Goal: Task Accomplishment & Management: Manage account settings

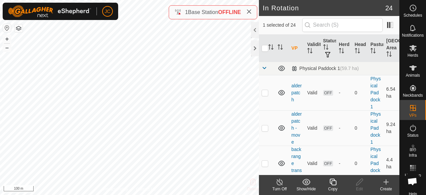
checkbox input "true"
checkbox input "false"
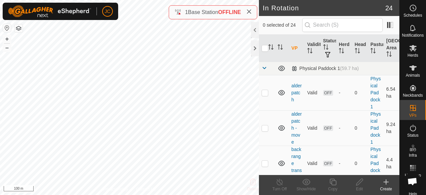
checkbox input "true"
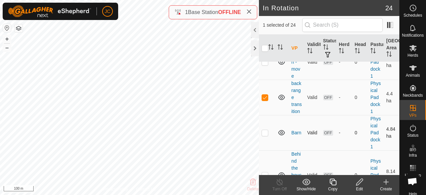
scroll to position [67, 0]
click at [361, 186] on div "Edit" at bounding box center [359, 189] width 27 height 6
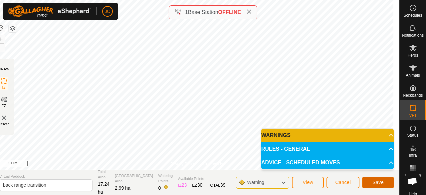
click at [382, 183] on span "Save" at bounding box center [378, 181] width 11 height 5
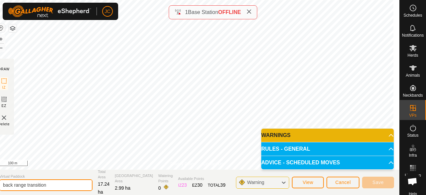
click at [58, 185] on input "back range transition" at bounding box center [45, 185] width 93 height 12
type input "back range transintion 1"
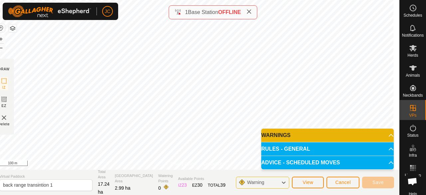
click at [252, 13] on icon at bounding box center [248, 11] width 5 height 5
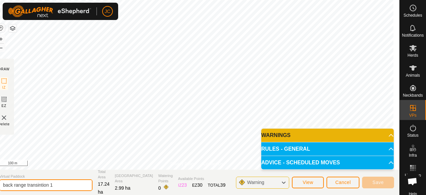
click at [55, 185] on input "back range transintion 1" at bounding box center [45, 185] width 93 height 12
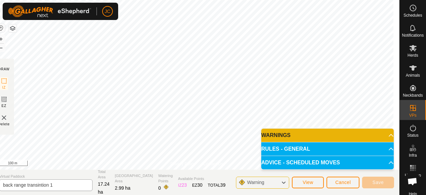
click at [57, 176] on span "Virtual Paddock" at bounding box center [45, 176] width 93 height 6
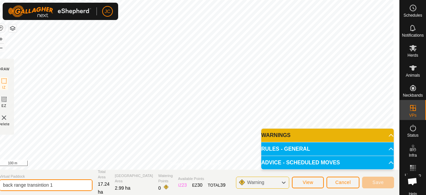
click at [63, 184] on input "back range transintion 1" at bounding box center [45, 185] width 93 height 12
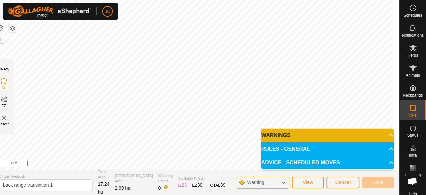
click at [386, 136] on p-accordion-header "WARNINGS" at bounding box center [327, 135] width 133 height 13
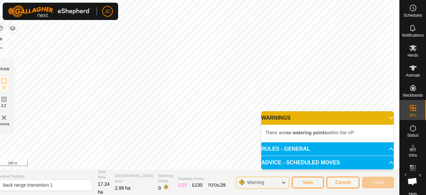
click at [387, 119] on p-accordion-header "WARNINGS" at bounding box center [327, 117] width 133 height 13
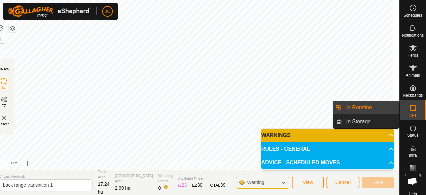
click at [408, 112] on es-virtualpaddocks-svg-icon at bounding box center [413, 108] width 12 height 11
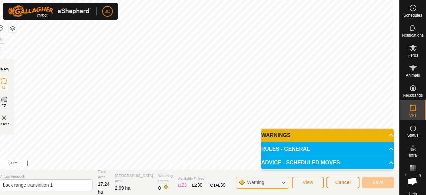
click at [340, 186] on button "Cancel" at bounding box center [343, 182] width 33 height 12
click at [341, 184] on span "Cancel" at bounding box center [343, 181] width 16 height 5
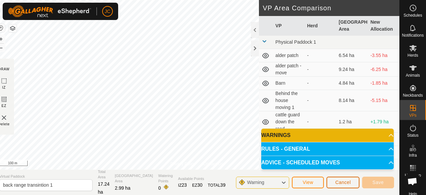
click at [341, 184] on span "Cancel" at bounding box center [343, 181] width 16 height 5
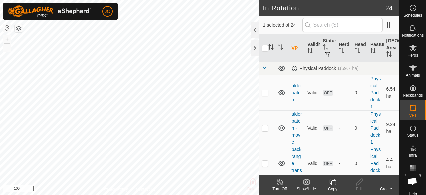
checkbox input "false"
checkbox input "true"
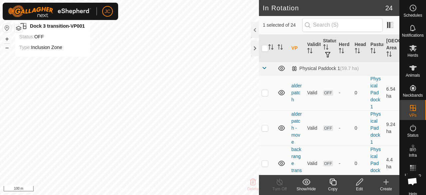
checkbox input "true"
checkbox input "false"
click at [359, 183] on icon at bounding box center [359, 181] width 7 height 7
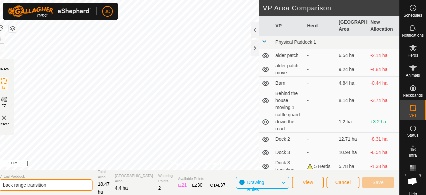
click at [62, 183] on input "back range transition" at bounding box center [45, 185] width 93 height 12
type input "back range transition 1"
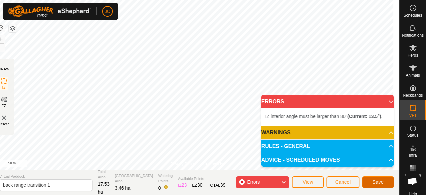
click at [380, 184] on span "Save" at bounding box center [378, 181] width 11 height 5
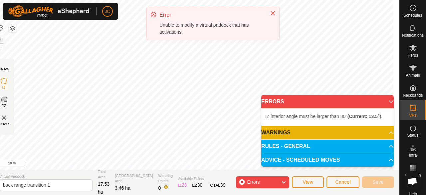
click at [271, 182] on div "Errors" at bounding box center [262, 182] width 53 height 12
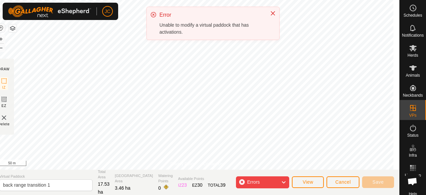
click at [271, 182] on div "Errors" at bounding box center [262, 182] width 53 height 12
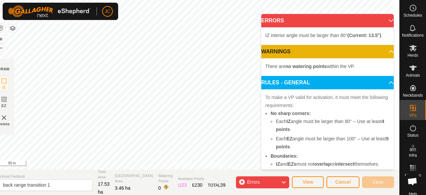
click at [380, 20] on p-accordion-header "ERRORS" at bounding box center [327, 20] width 133 height 13
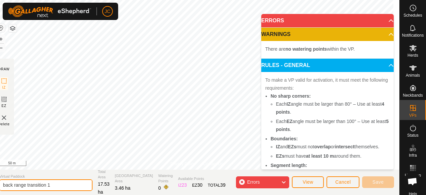
click at [80, 183] on input "back range transition 1" at bounding box center [45, 185] width 93 height 12
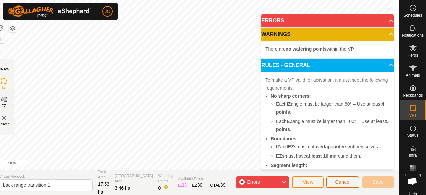
click at [347, 184] on span "Cancel" at bounding box center [343, 181] width 16 height 5
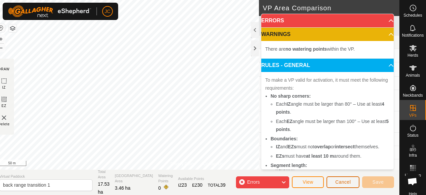
click at [347, 184] on span "Cancel" at bounding box center [343, 181] width 16 height 5
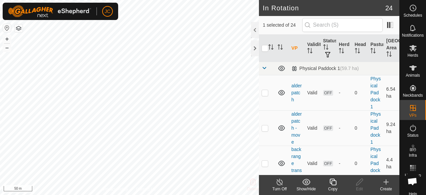
checkbox input "false"
checkbox input "true"
checkbox input "false"
checkbox input "true"
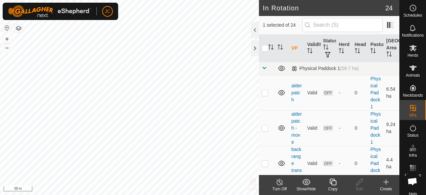
checkbox input "false"
checkbox input "true"
checkbox input "false"
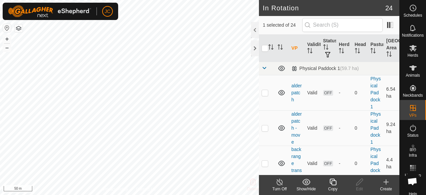
checkbox input "true"
checkbox input "false"
click at [360, 183] on icon at bounding box center [360, 182] width 8 height 8
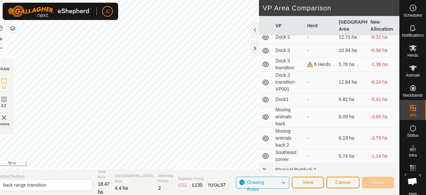
scroll to position [166, 0]
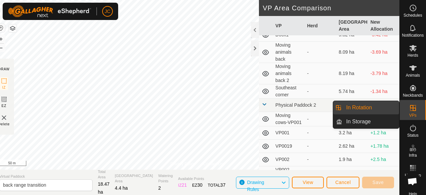
click at [410, 109] on icon at bounding box center [413, 108] width 6 height 6
click at [368, 108] on link "In Rotation" at bounding box center [370, 107] width 57 height 13
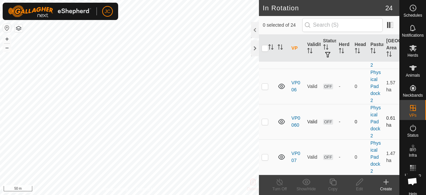
scroll to position [876, 0]
click at [255, 50] on div at bounding box center [255, 48] width 8 height 16
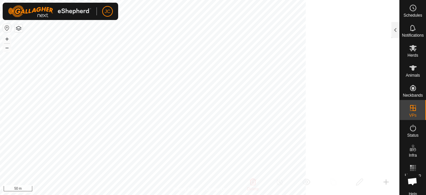
scroll to position [2730, 0]
checkbox input "false"
checkbox input "true"
checkbox input "false"
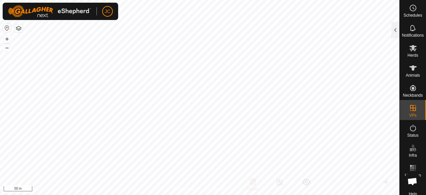
checkbox input "true"
checkbox input "false"
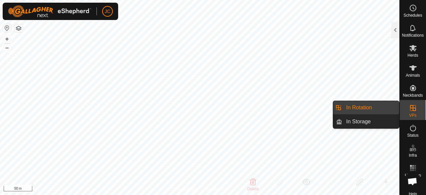
click at [409, 105] on icon at bounding box center [413, 108] width 8 height 8
click at [354, 113] on link "In Rotation" at bounding box center [370, 107] width 57 height 13
click at [357, 104] on link "In Rotation" at bounding box center [370, 107] width 57 height 13
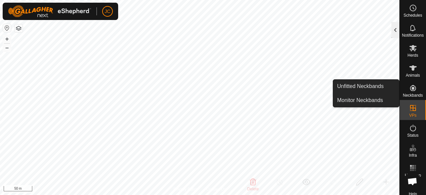
click at [392, 29] on div at bounding box center [396, 30] width 8 height 16
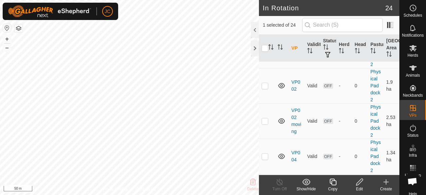
scroll to position [510, 0]
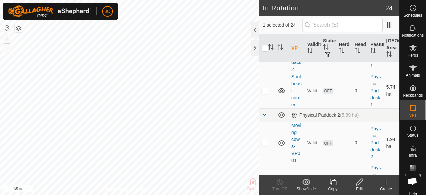
click at [361, 186] on div "Edit" at bounding box center [359, 189] width 27 height 6
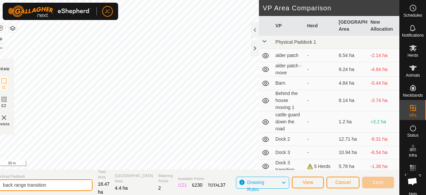
click at [72, 188] on input "back range transition" at bounding box center [45, 185] width 93 height 12
type input "back range transition 2"
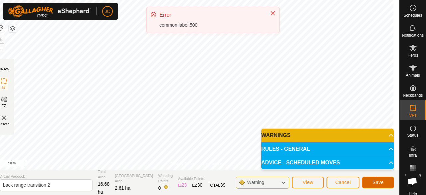
click at [366, 181] on button "Save" at bounding box center [378, 182] width 32 height 12
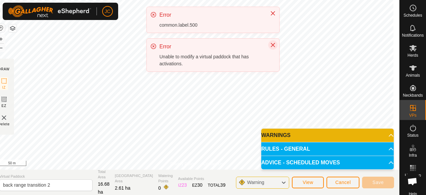
click at [272, 43] on icon "Close" at bounding box center [272, 44] width 5 height 5
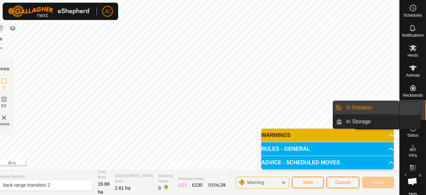
click at [412, 109] on icon at bounding box center [413, 108] width 8 height 8
click at [377, 109] on link "In Rotation" at bounding box center [370, 107] width 57 height 13
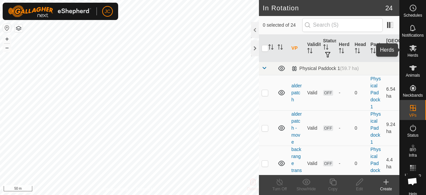
click at [415, 52] on es-mob-svg-icon at bounding box center [413, 48] width 12 height 11
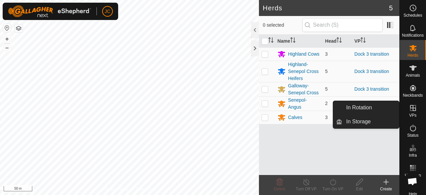
drag, startPoint x: 420, startPoint y: 113, endPoint x: 408, endPoint y: 114, distance: 12.4
click at [409, 114] on span "VPs" at bounding box center [412, 115] width 7 height 4
click at [413, 109] on icon at bounding box center [413, 108] width 8 height 8
click at [387, 110] on link "In Rotation" at bounding box center [370, 107] width 57 height 13
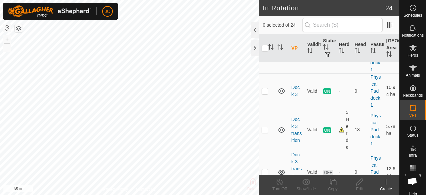
scroll to position [310, 0]
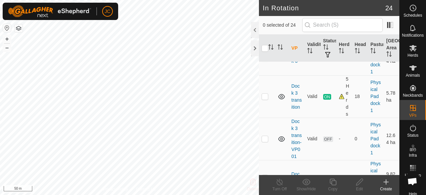
click at [264, 60] on p-checkbox at bounding box center [265, 57] width 7 height 5
checkbox input "false"
click at [264, 99] on p-checkbox at bounding box center [265, 96] width 7 height 5
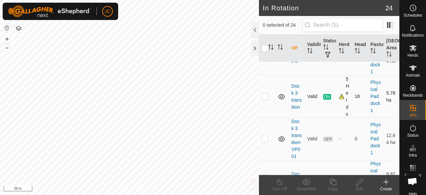
click at [264, 99] on p-checkbox at bounding box center [265, 96] width 7 height 5
click at [266, 99] on p-checkbox at bounding box center [265, 96] width 7 height 5
checkbox input "false"
click at [266, 60] on p-checkbox at bounding box center [265, 57] width 7 height 5
checkbox input "true"
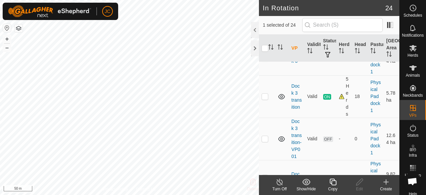
click at [272, 182] on turn-off-svg-icon at bounding box center [279, 182] width 27 height 8
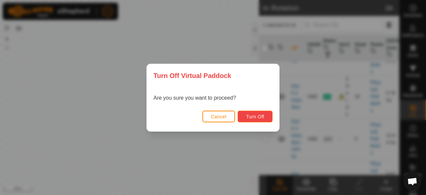
click at [262, 120] on button "Turn Off" at bounding box center [255, 117] width 35 height 12
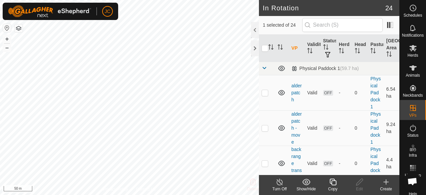
checkbox input "false"
checkbox input "true"
checkbox input "false"
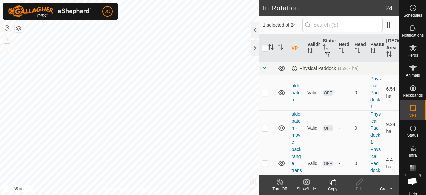
checkbox input "true"
checkbox input "false"
click at [361, 186] on div "Edit" at bounding box center [359, 189] width 27 height 6
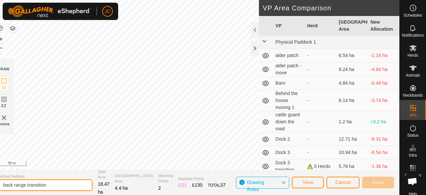
click at [69, 187] on input "back range transition" at bounding box center [45, 185] width 93 height 12
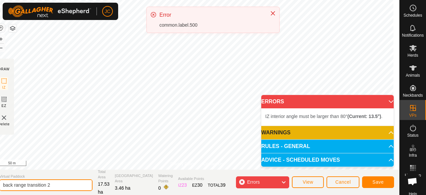
click at [56, 186] on input "back range transition 2" at bounding box center [45, 185] width 93 height 12
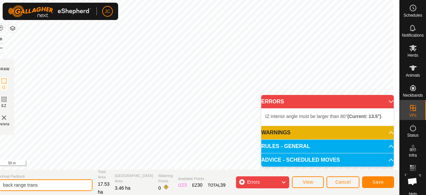
type input "back range trans"
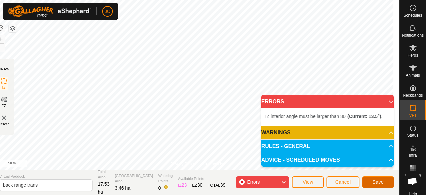
click at [381, 182] on span "Save" at bounding box center [378, 181] width 11 height 5
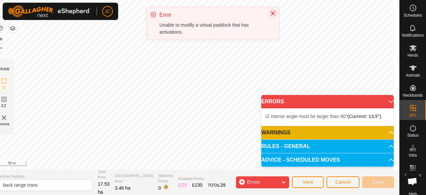
click at [272, 13] on icon "Close" at bounding box center [272, 13] width 5 height 5
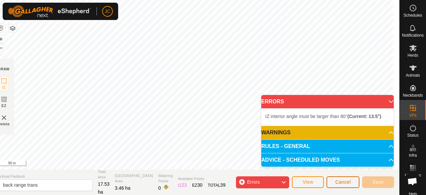
click at [354, 181] on button "Cancel" at bounding box center [343, 182] width 33 height 12
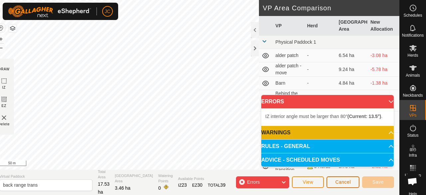
click at [344, 187] on button "Cancel" at bounding box center [343, 182] width 33 height 12
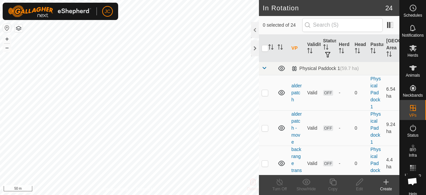
checkbox input "true"
click at [363, 185] on icon at bounding box center [360, 182] width 8 height 8
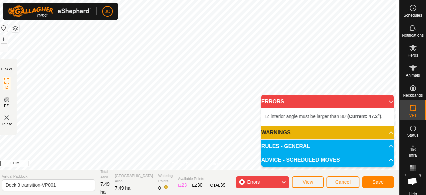
click at [46, 17] on div "JC Schedules Notifications Herds Animals Neckbands VPs Status Infra Heatmap Hel…" at bounding box center [213, 97] width 426 height 195
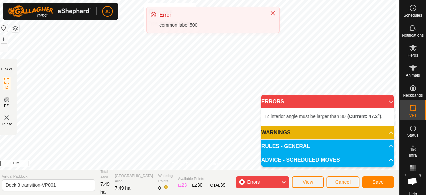
drag, startPoint x: 48, startPoint y: 18, endPoint x: 169, endPoint y: 33, distance: 122.0
click at [169, 33] on div "Error common.label.500" at bounding box center [212, 23] width 133 height 32
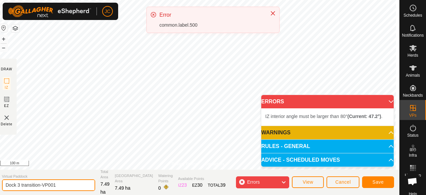
click at [73, 183] on input "Dock 3 transition-VP001" at bounding box center [48, 185] width 93 height 12
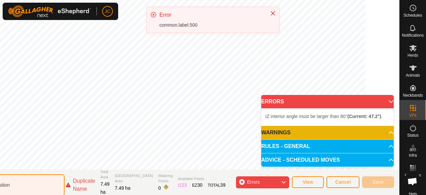
click at [55, 185] on input "Dock 3 transition" at bounding box center [17, 184] width 93 height 21
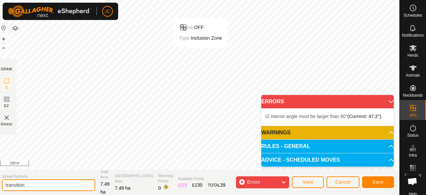
type input "transition"
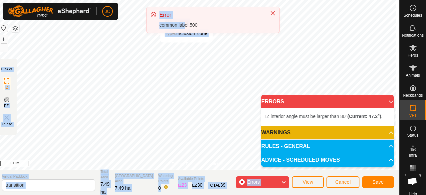
click at [188, 47] on div "JC Schedules Notifications Herds Animals Neckbands VPs Status Infra Heatmap Hel…" at bounding box center [213, 97] width 426 height 195
drag, startPoint x: 273, startPoint y: 13, endPoint x: 262, endPoint y: 18, distance: 12.4
click at [272, 13] on icon "Close" at bounding box center [272, 13] width 5 height 5
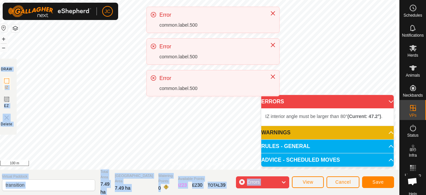
click at [388, 102] on p-accordion-header "ERRORS" at bounding box center [327, 101] width 133 height 13
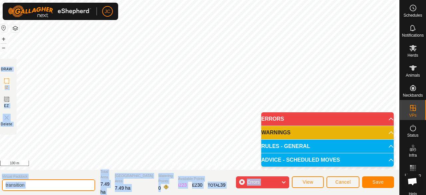
click at [57, 185] on input "transition" at bounding box center [48, 185] width 93 height 12
click at [57, 184] on input "transition" at bounding box center [48, 185] width 93 height 12
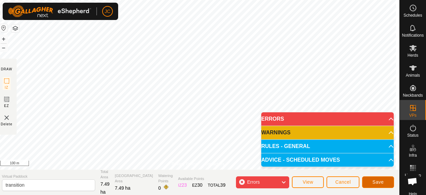
click at [380, 183] on span "Save" at bounding box center [378, 181] width 11 height 5
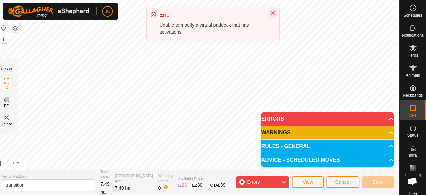
click at [272, 13] on icon "Close" at bounding box center [272, 13] width 5 height 5
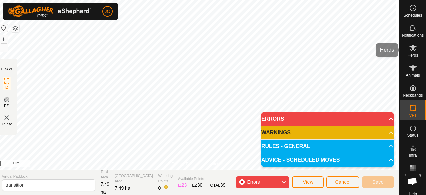
click at [411, 54] on span "Herds" at bounding box center [413, 55] width 11 height 4
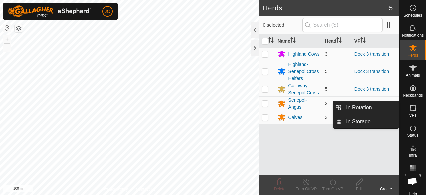
click at [411, 113] on span "VPs" at bounding box center [412, 115] width 7 height 4
click at [409, 110] on icon at bounding box center [413, 108] width 8 height 8
click at [411, 111] on icon at bounding box center [413, 108] width 8 height 8
click at [342, 109] on li "In Rotation" at bounding box center [366, 107] width 66 height 13
click at [402, 109] on div "VPs" at bounding box center [413, 110] width 26 height 20
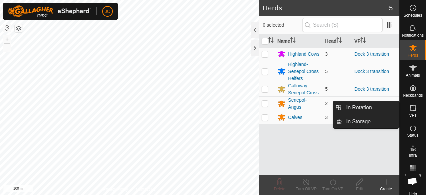
click at [379, 108] on link "In Rotation" at bounding box center [370, 107] width 57 height 13
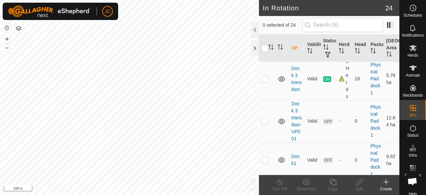
scroll to position [366, 0]
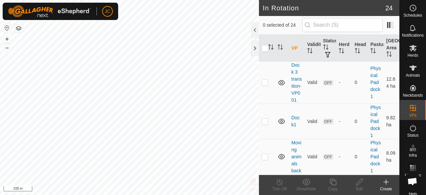
checkbox input "true"
click at [310, 185] on icon at bounding box center [306, 182] width 8 height 8
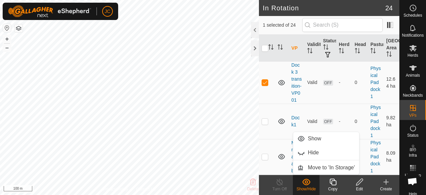
click at [310, 185] on icon at bounding box center [306, 182] width 8 height 8
click at [415, 53] on span "Herds" at bounding box center [413, 55] width 11 height 4
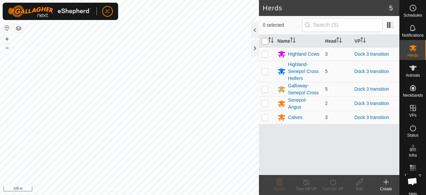
click at [267, 40] on input "checkbox" at bounding box center [265, 41] width 7 height 7
checkbox input "true"
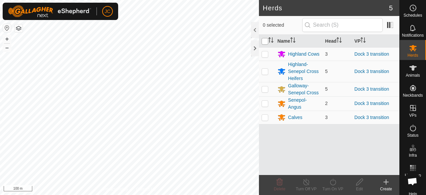
checkbox input "true"
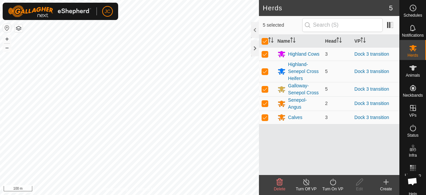
click at [307, 185] on icon at bounding box center [306, 182] width 8 height 8
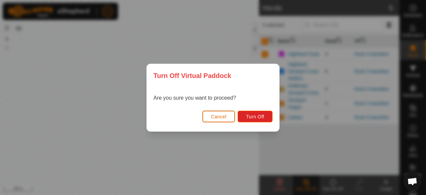
click at [222, 115] on span "Cancel" at bounding box center [219, 116] width 16 height 5
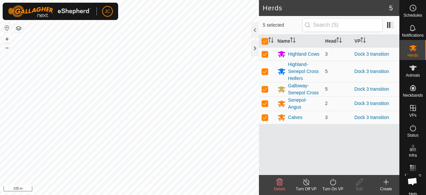
click at [327, 185] on turn-on-svg-icon at bounding box center [333, 182] width 27 height 8
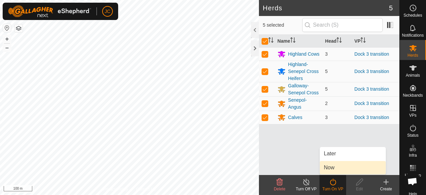
click at [328, 168] on link "Now" at bounding box center [353, 167] width 66 height 13
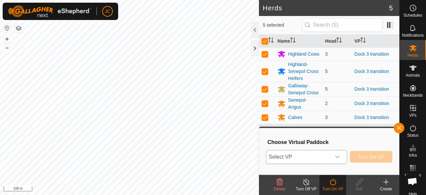
click at [312, 158] on span "Select VP" at bounding box center [298, 156] width 65 height 13
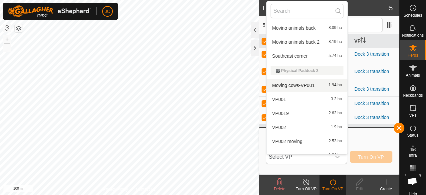
scroll to position [99, 0]
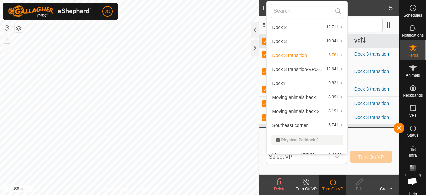
click at [288, 72] on li "Dock 3 transition-VP001 12.64 ha" at bounding box center [307, 69] width 81 height 13
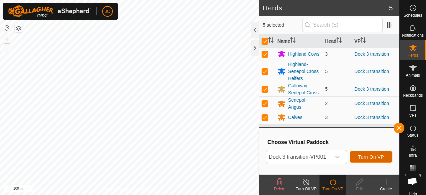
click at [372, 155] on span "Turn On VP" at bounding box center [371, 156] width 26 height 5
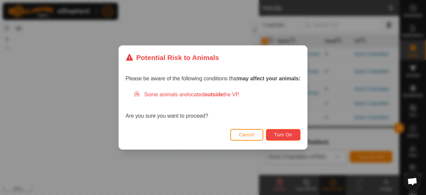
click at [281, 133] on span "Turn On" at bounding box center [283, 134] width 18 height 5
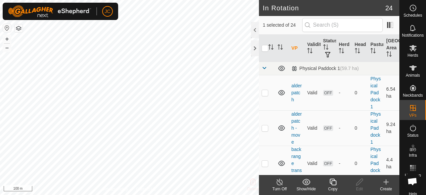
checkbox input "true"
checkbox input "false"
checkbox input "true"
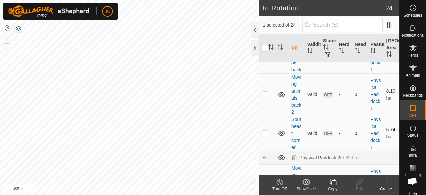
scroll to position [499, 0]
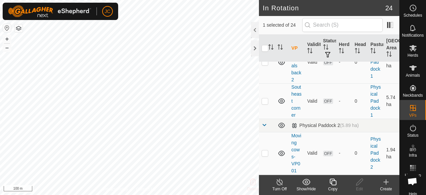
click at [283, 184] on icon at bounding box center [280, 182] width 8 height 8
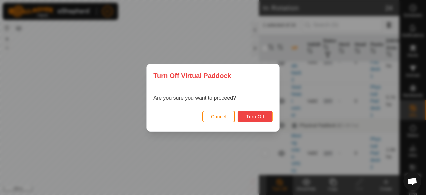
click at [265, 120] on button "Turn Off" at bounding box center [255, 117] width 35 height 12
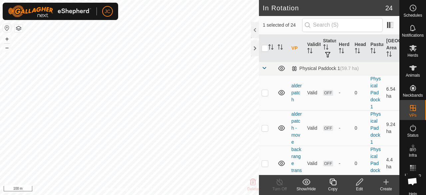
click at [361, 185] on icon at bounding box center [360, 182] width 8 height 8
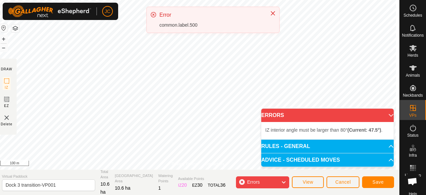
click at [164, 27] on div "JC Schedules Notifications Herds Animals Neckbands VPs Status Infra Heatmap Hel…" at bounding box center [213, 97] width 426 height 195
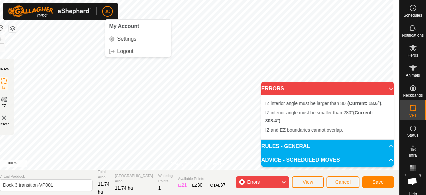
click at [106, 16] on div "JC My Account Settings Logout Schedules Notifications Herds Animals Neckbands V…" at bounding box center [213, 97] width 426 height 195
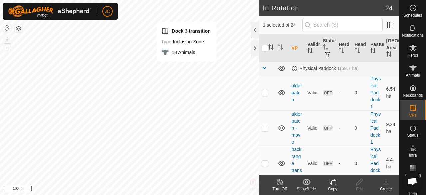
checkbox input "false"
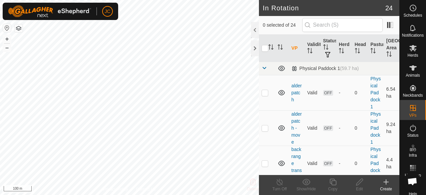
checkbox input "true"
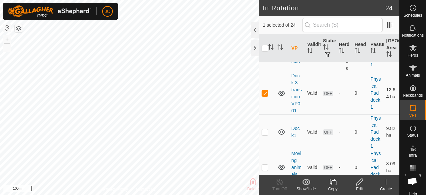
scroll to position [366, 0]
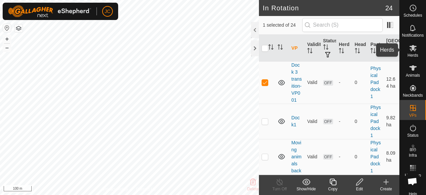
click at [413, 54] on span "Herds" at bounding box center [413, 55] width 11 height 4
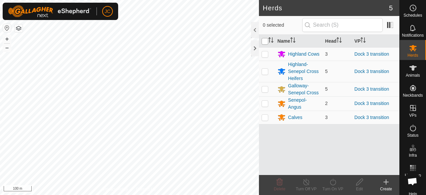
click at [262, 40] on input "checkbox" at bounding box center [265, 41] width 7 height 7
checkbox input "true"
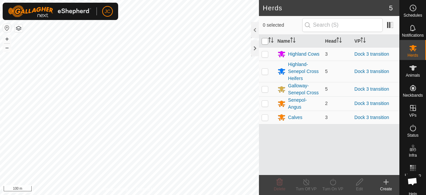
checkbox input "true"
click at [330, 185] on icon at bounding box center [333, 182] width 8 height 8
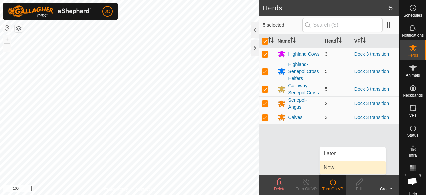
click at [333, 164] on link "Now" at bounding box center [353, 167] width 66 height 13
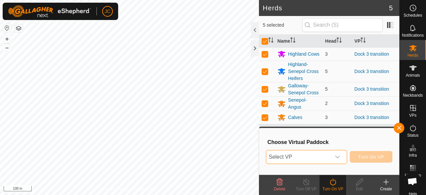
click at [320, 156] on span "Select VP" at bounding box center [298, 156] width 65 height 13
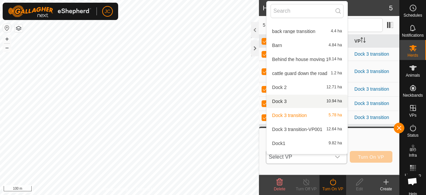
scroll to position [41, 0]
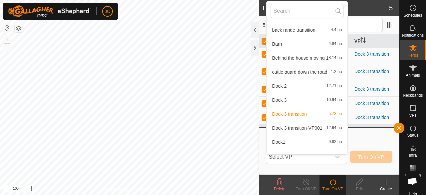
click at [312, 128] on li "Dock 3 transition-VP001 12.64 ha" at bounding box center [307, 127] width 81 height 13
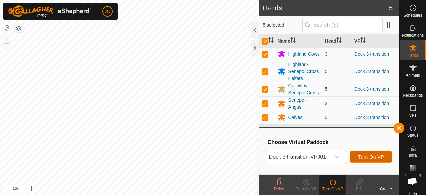
click at [362, 158] on span "Turn On VP" at bounding box center [371, 156] width 26 height 5
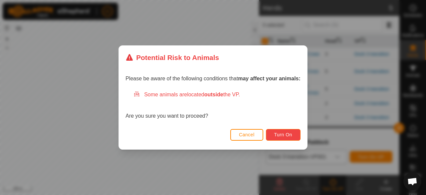
click at [280, 136] on span "Turn On" at bounding box center [283, 134] width 18 height 5
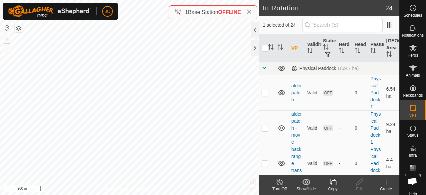
click at [275, 181] on turn-off-svg-icon at bounding box center [279, 182] width 27 height 8
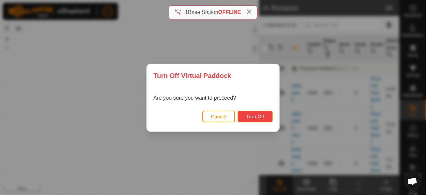
click at [256, 111] on button "Turn Off" at bounding box center [255, 117] width 35 height 12
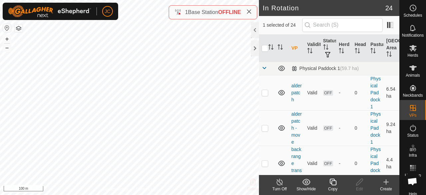
click at [280, 184] on icon at bounding box center [280, 182] width 8 height 8
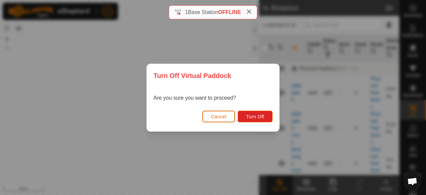
click at [211, 116] on span "Cancel" at bounding box center [219, 116] width 16 height 5
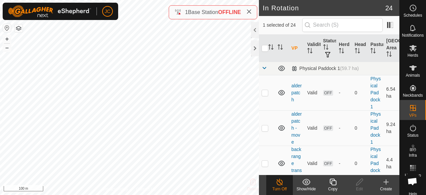
checkbox input "true"
checkbox input "false"
checkbox input "true"
click at [284, 183] on turn-off-svg-icon at bounding box center [279, 182] width 27 height 8
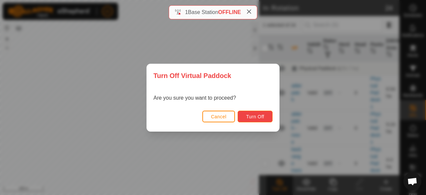
click at [253, 119] on span "Turn Off" at bounding box center [255, 116] width 18 height 5
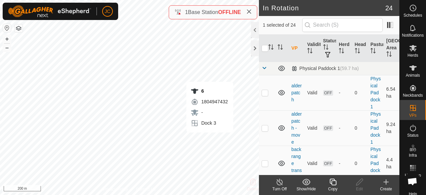
click at [285, 183] on turn-off-svg-icon at bounding box center [279, 182] width 27 height 8
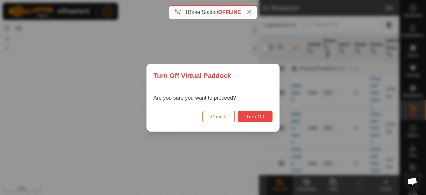
click at [258, 114] on button "Turn Off" at bounding box center [255, 117] width 35 height 12
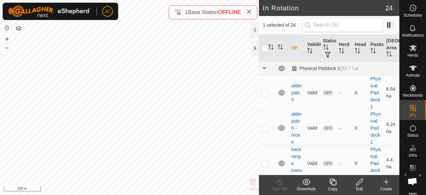
checkbox input "true"
checkbox input "false"
checkbox input "true"
checkbox input "false"
checkbox input "true"
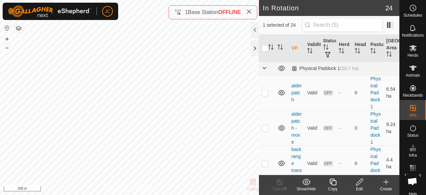
checkbox input "false"
checkbox input "true"
click at [359, 184] on icon at bounding box center [360, 182] width 8 height 8
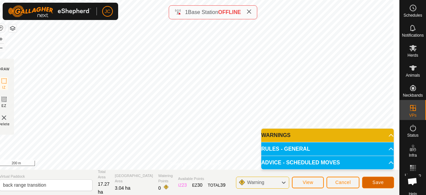
click at [369, 182] on button "Save" at bounding box center [378, 182] width 32 height 12
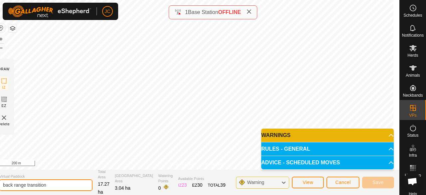
click at [73, 187] on input "back range transition" at bounding box center [45, 185] width 93 height 12
type input "back range transition 2"
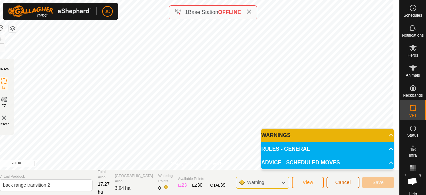
click at [337, 183] on span "Cancel" at bounding box center [343, 181] width 16 height 5
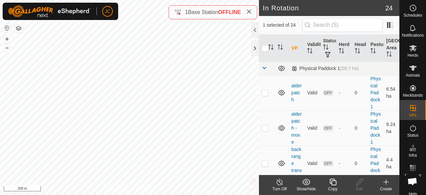
checkbox input "false"
checkbox input "true"
checkbox input "false"
checkbox input "true"
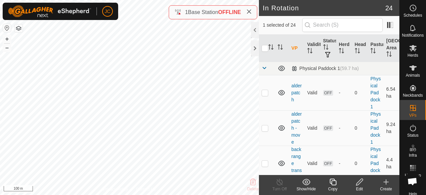
checkbox input "false"
click at [365, 184] on edit-svg-icon at bounding box center [359, 182] width 27 height 8
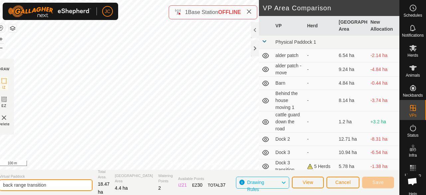
drag, startPoint x: 61, startPoint y: 184, endPoint x: 3, endPoint y: 189, distance: 58.5
click at [2, 191] on section "Virtual Paddock back range transition Total Area 18.47 ha Grazing Area 4.4 ha W…" at bounding box center [197, 181] width 406 height 25
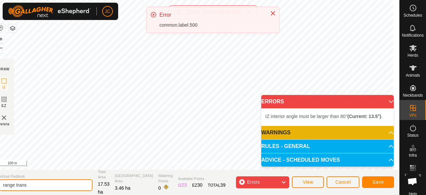
click at [40, 189] on input "range trans" at bounding box center [45, 185] width 93 height 12
click at [34, 182] on input "range trans" at bounding box center [45, 185] width 93 height 12
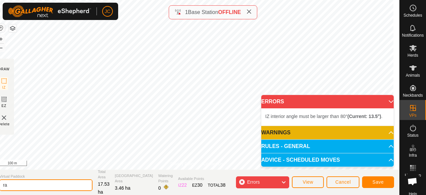
type input "r"
type input "moving to the range"
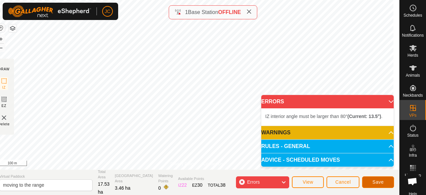
click at [367, 183] on button "Save" at bounding box center [378, 182] width 32 height 12
click at [348, 184] on span "Cancel" at bounding box center [343, 181] width 16 height 5
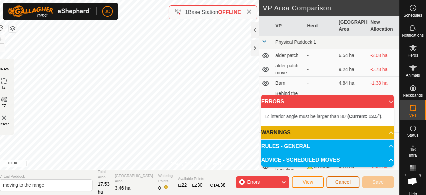
click at [348, 184] on span "Cancel" at bounding box center [343, 181] width 16 height 5
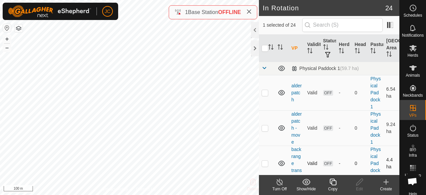
checkbox input "false"
checkbox input "true"
checkbox input "false"
click at [260, 160] on div "In Rotation 24 1 selected of 24 VP Validity Status Herd Head Pasture [GEOGRAPHI…" at bounding box center [200, 97] width 400 height 195
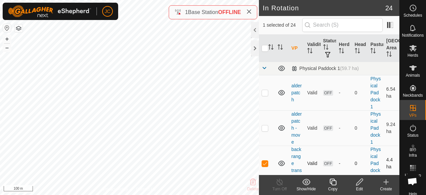
checkbox input "false"
checkbox input "true"
click at [359, 183] on icon at bounding box center [359, 181] width 7 height 7
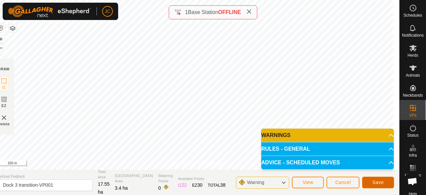
click at [387, 185] on button "Save" at bounding box center [378, 182] width 32 height 12
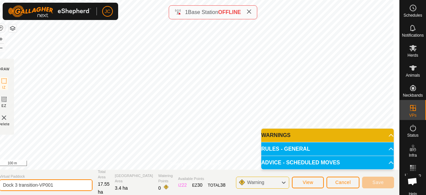
click at [84, 189] on input "Dock 3 transition-VP001" at bounding box center [45, 185] width 93 height 12
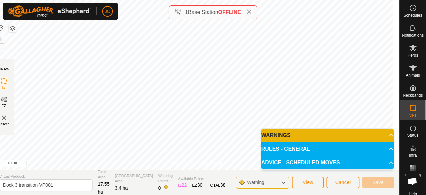
click at [250, 14] on span at bounding box center [248, 12] width 5 height 8
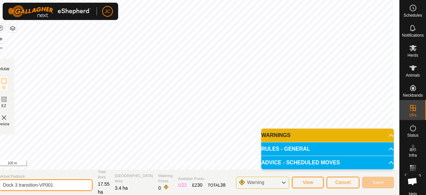
drag, startPoint x: 59, startPoint y: 183, endPoint x: 5, endPoint y: 190, distance: 55.1
click at [5, 190] on section "Virtual Paddock Dock 3 transition-VP001 Total Area 17.55 ha Grazing Area 3.4 ha…" at bounding box center [197, 181] width 406 height 25
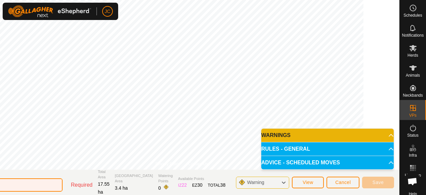
type input "r"
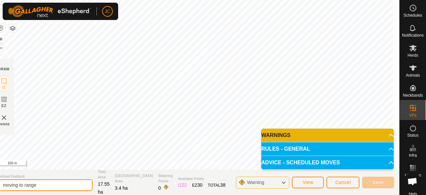
type input "moving to range"
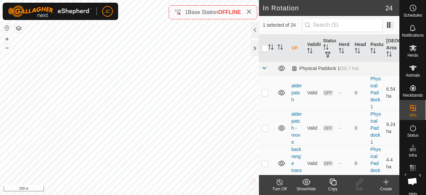
checkbox input "false"
checkbox input "true"
checkbox input "false"
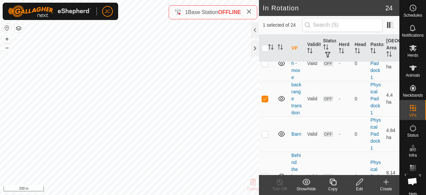
scroll to position [67, 0]
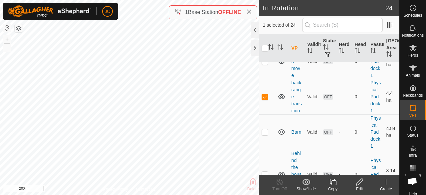
click at [357, 185] on icon at bounding box center [359, 181] width 7 height 7
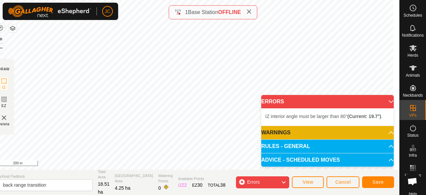
click at [269, 184] on div "Errors" at bounding box center [262, 182] width 53 height 12
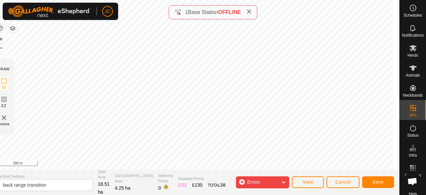
click at [269, 184] on div "Errors" at bounding box center [262, 182] width 53 height 12
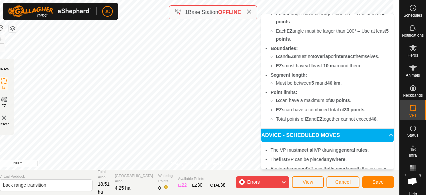
scroll to position [133, 0]
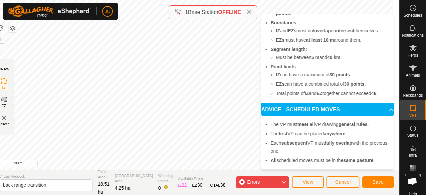
click at [270, 177] on div "Errors" at bounding box center [262, 182] width 53 height 12
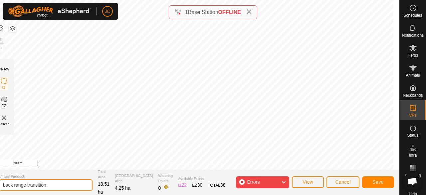
click at [65, 185] on input "back range transition" at bounding box center [45, 185] width 93 height 12
type input "b"
type input "moving to the range"
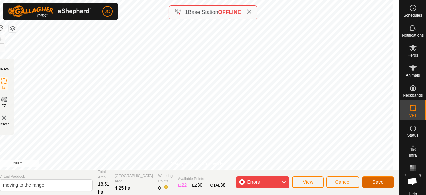
click at [373, 184] on button "Save" at bounding box center [378, 182] width 32 height 12
click at [248, 10] on icon at bounding box center [248, 11] width 5 height 5
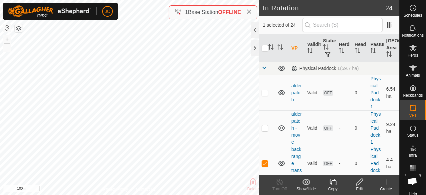
checkbox input "false"
checkbox input "true"
click at [362, 180] on icon at bounding box center [359, 181] width 7 height 7
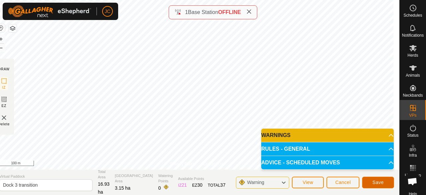
click at [381, 183] on span "Save" at bounding box center [378, 181] width 11 height 5
click at [349, 188] on div "Cancel Save" at bounding box center [361, 182] width 68 height 16
click at [346, 183] on span "Cancel" at bounding box center [343, 181] width 16 height 5
click at [353, 184] on button "Cancel" at bounding box center [343, 182] width 33 height 12
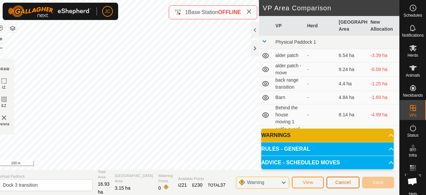
click at [351, 184] on button "Cancel" at bounding box center [343, 182] width 33 height 12
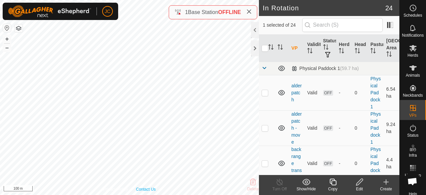
checkbox input "false"
checkbox input "true"
click at [359, 185] on icon at bounding box center [360, 182] width 8 height 8
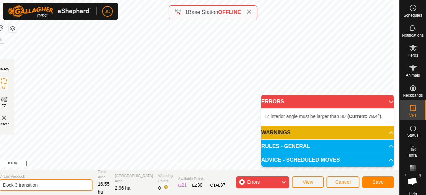
click at [71, 183] on input "Dock 3 transition" at bounding box center [45, 185] width 93 height 12
type input "Dock 3 transition 2"
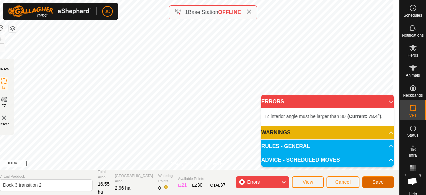
click at [382, 184] on span "Save" at bounding box center [378, 181] width 11 height 5
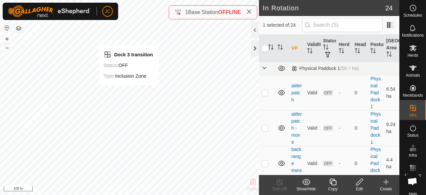
checkbox input "false"
checkbox input "true"
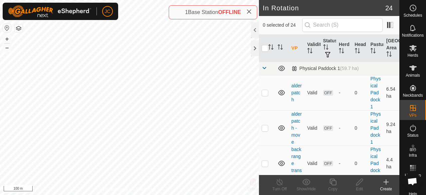
checkbox input "true"
checkbox input "false"
checkbox input "true"
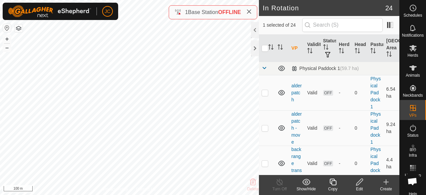
checkbox input "false"
checkbox input "true"
checkbox input "false"
checkbox input "true"
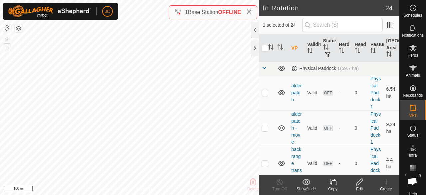
checkbox input "false"
click at [360, 178] on icon at bounding box center [360, 182] width 8 height 8
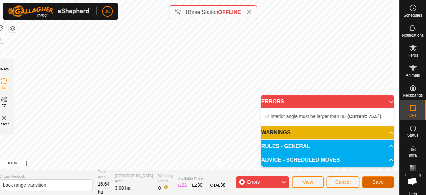
click at [372, 181] on button "Save" at bounding box center [378, 182] width 32 height 12
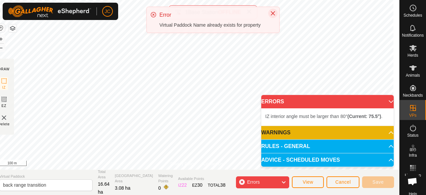
click at [273, 13] on icon "Close" at bounding box center [273, 13] width 4 height 4
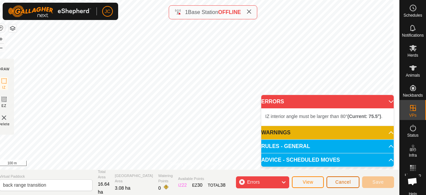
click at [337, 180] on span "Cancel" at bounding box center [343, 181] width 16 height 5
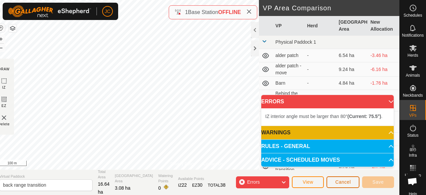
click at [337, 182] on span "Cancel" at bounding box center [343, 181] width 16 height 5
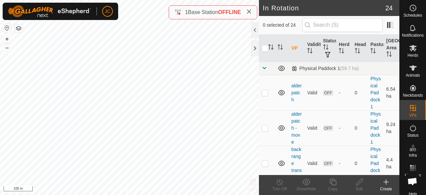
checkbox input "true"
click at [361, 184] on icon at bounding box center [360, 182] width 8 height 8
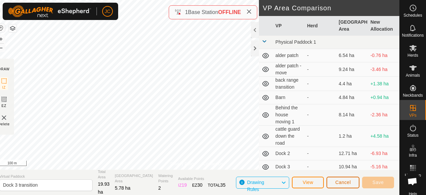
click at [341, 182] on span "Cancel" at bounding box center [343, 181] width 16 height 5
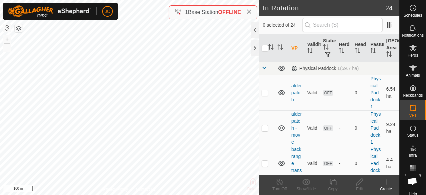
checkbox input "true"
click at [363, 183] on icon at bounding box center [360, 182] width 8 height 8
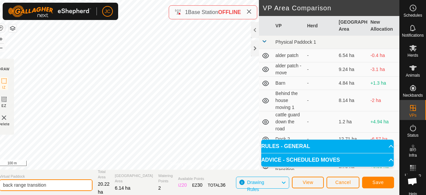
click at [69, 188] on input "back range transition" at bounding box center [45, 185] width 93 height 12
type input "back range transition 2"
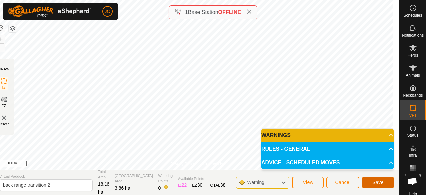
click at [371, 180] on button "Save" at bounding box center [378, 182] width 32 height 12
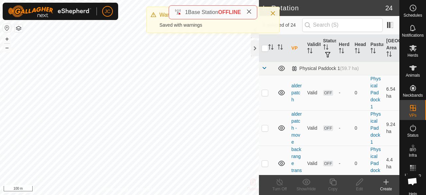
click at [252, 13] on icon at bounding box center [248, 11] width 5 height 5
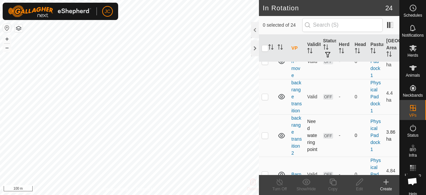
scroll to position [100, 0]
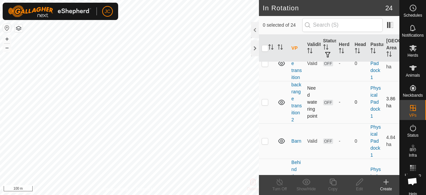
click at [265, 105] on p-checkbox at bounding box center [265, 101] width 7 height 5
checkbox input "true"
click at [410, 44] on es-mob-svg-icon at bounding box center [413, 48] width 12 height 11
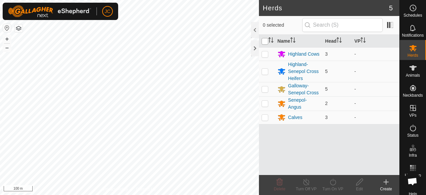
click at [265, 42] on input "checkbox" at bounding box center [265, 41] width 7 height 7
checkbox input "true"
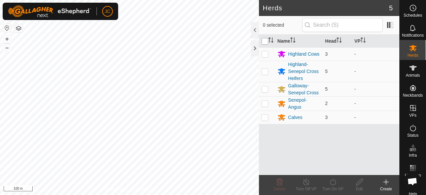
checkbox input "true"
click at [328, 183] on turn-on-svg-icon at bounding box center [333, 182] width 27 height 8
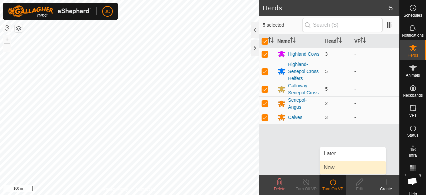
click at [331, 169] on link "Now" at bounding box center [353, 167] width 66 height 13
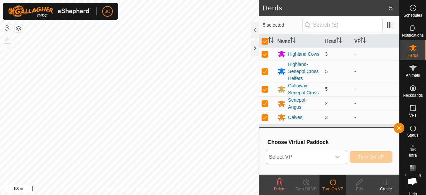
click at [322, 153] on span "Select VP" at bounding box center [298, 156] width 65 height 13
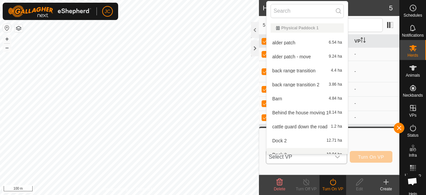
scroll to position [7, 0]
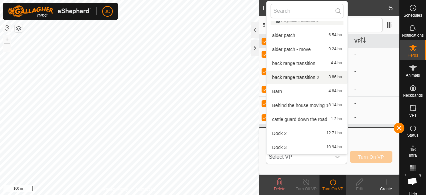
click at [304, 80] on li "back range transition 2 3.86 ha" at bounding box center [307, 77] width 81 height 13
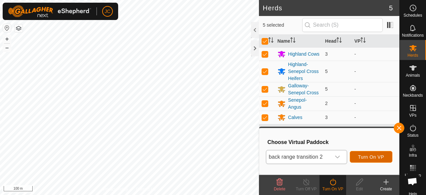
click at [357, 157] on button "Turn On VP" at bounding box center [371, 157] width 43 height 12
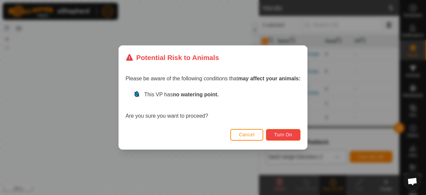
click at [287, 136] on span "Turn On" at bounding box center [283, 134] width 18 height 5
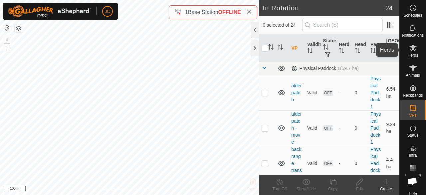
click at [412, 47] on icon at bounding box center [413, 48] width 7 height 6
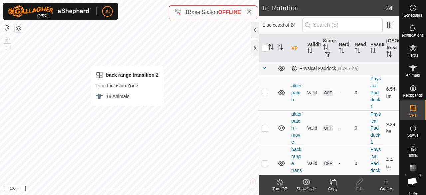
checkbox input "false"
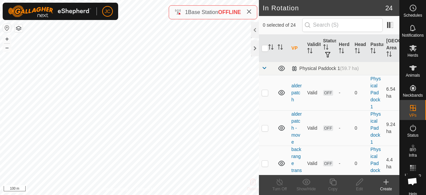
checkbox input "true"
click at [356, 185] on icon at bounding box center [360, 182] width 8 height 8
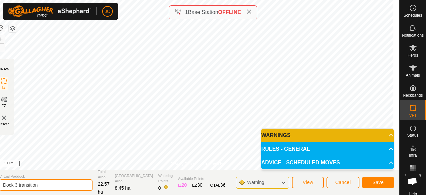
click at [65, 185] on input "Dock 3 transition" at bounding box center [45, 185] width 93 height 12
type input "Dock 3 transition 1"
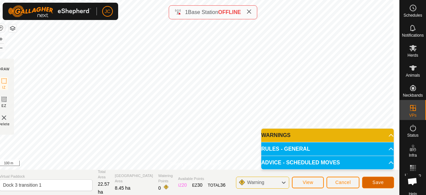
click at [371, 181] on button "Save" at bounding box center [378, 182] width 32 height 12
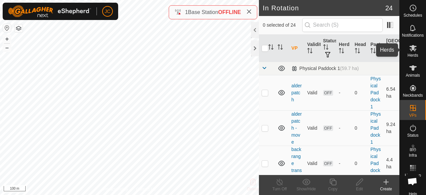
click at [410, 47] on icon at bounding box center [413, 48] width 7 height 6
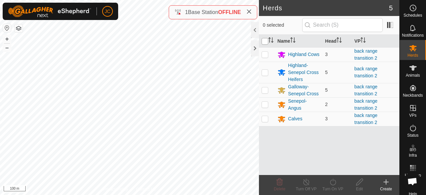
click at [266, 39] on input "checkbox" at bounding box center [265, 41] width 7 height 7
checkbox input "true"
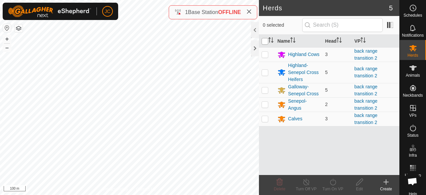
checkbox input "true"
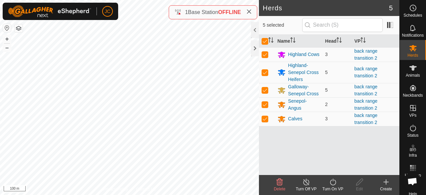
click at [338, 185] on turn-on-svg-icon at bounding box center [333, 182] width 27 height 8
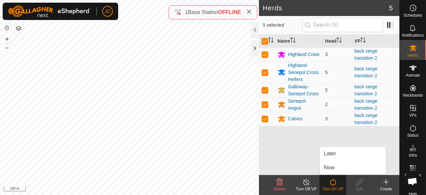
click at [337, 174] on div "Later Now" at bounding box center [353, 160] width 67 height 28
click at [338, 169] on link "Now" at bounding box center [353, 167] width 66 height 13
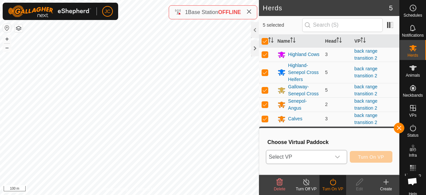
click at [324, 156] on span "Select VP" at bounding box center [298, 156] width 65 height 13
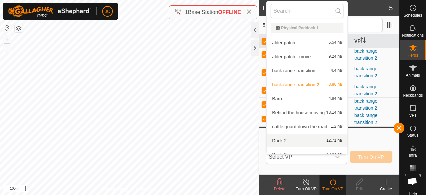
click at [327, 159] on span "Select VP" at bounding box center [298, 156] width 65 height 13
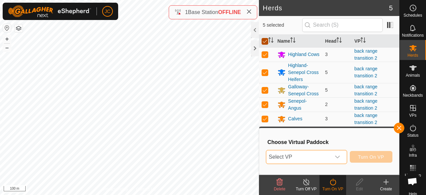
click at [264, 42] on input "checkbox" at bounding box center [265, 41] width 7 height 7
checkbox input "false"
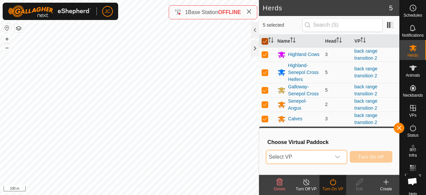
checkbox input "false"
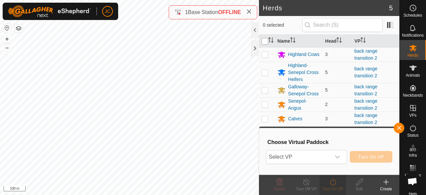
click at [264, 42] on input "checkbox" at bounding box center [265, 41] width 7 height 7
checkbox input "true"
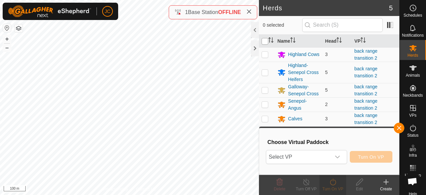
checkbox input "true"
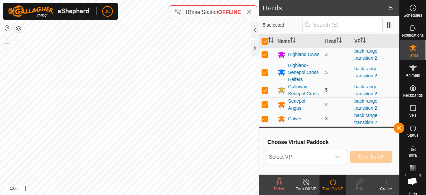
click at [335, 151] on div "dropdown trigger" at bounding box center [337, 156] width 13 height 13
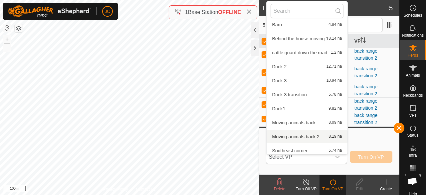
scroll to position [77, 0]
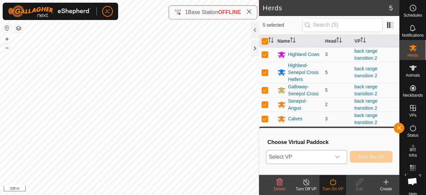
click at [336, 183] on icon at bounding box center [333, 182] width 8 height 8
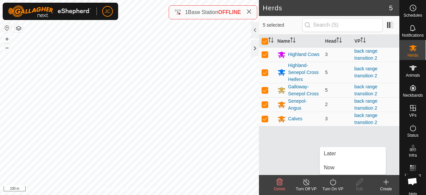
click at [335, 183] on icon at bounding box center [333, 181] width 6 height 7
click at [264, 40] on input "checkbox" at bounding box center [265, 41] width 7 height 7
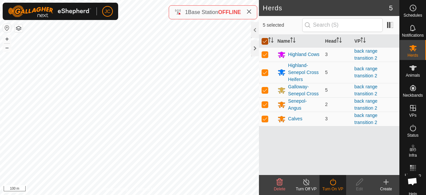
checkbox input "false"
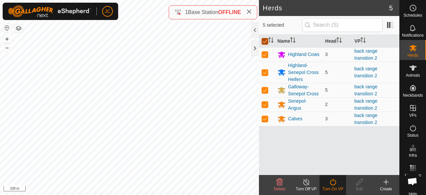
checkbox input "false"
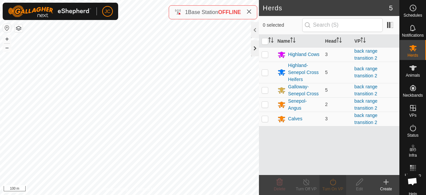
click at [256, 46] on div at bounding box center [255, 48] width 8 height 16
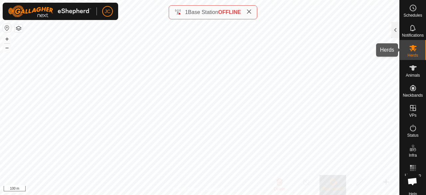
click at [403, 46] on div "Herds" at bounding box center [413, 50] width 26 height 20
click at [393, 33] on div at bounding box center [396, 30] width 8 height 16
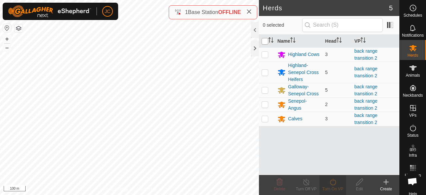
click at [265, 43] on input "checkbox" at bounding box center [265, 41] width 7 height 7
checkbox input "true"
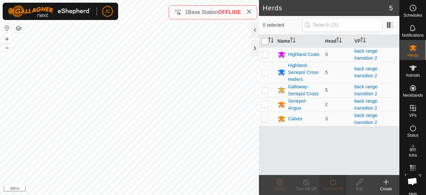
checkbox input "true"
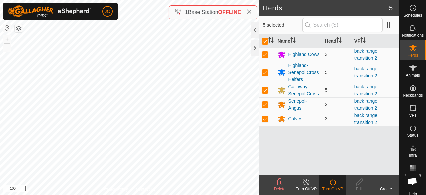
click at [332, 185] on icon at bounding box center [333, 182] width 8 height 8
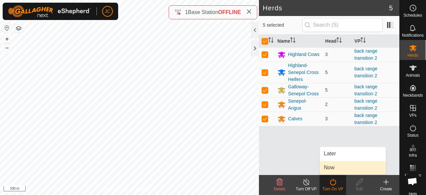
click at [335, 166] on link "Now" at bounding box center [353, 167] width 66 height 13
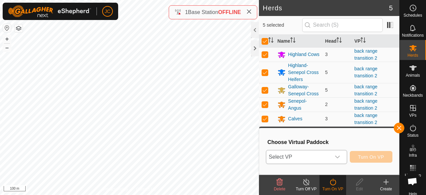
click at [324, 152] on span "Select VP" at bounding box center [298, 156] width 65 height 13
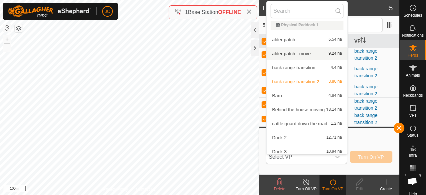
scroll to position [0, 0]
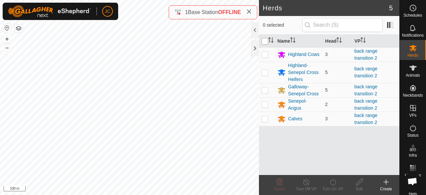
click at [263, 43] on input "checkbox" at bounding box center [265, 41] width 7 height 7
checkbox input "true"
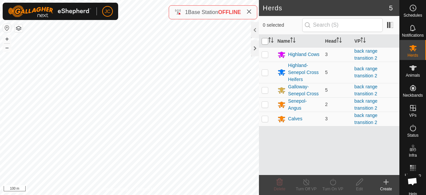
checkbox input "true"
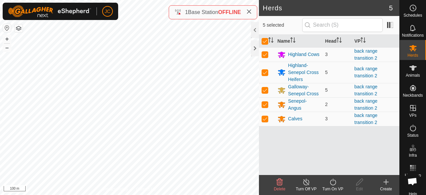
click at [336, 185] on icon at bounding box center [333, 182] width 8 height 8
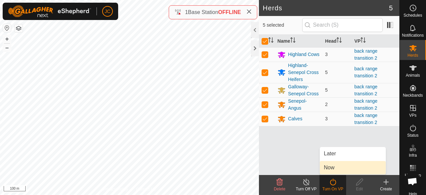
click at [340, 167] on link "Now" at bounding box center [353, 167] width 66 height 13
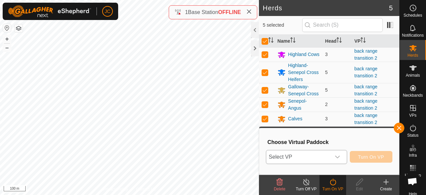
click at [329, 161] on span "Select VP" at bounding box center [298, 156] width 65 height 13
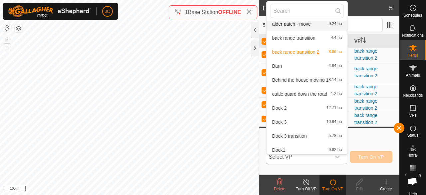
scroll to position [29, 0]
